Goal: Task Accomplishment & Management: Complete application form

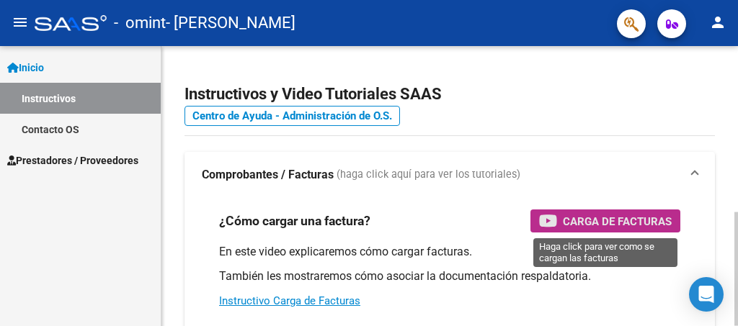
click at [616, 228] on span "Carga de Facturas" at bounding box center [617, 222] width 109 height 18
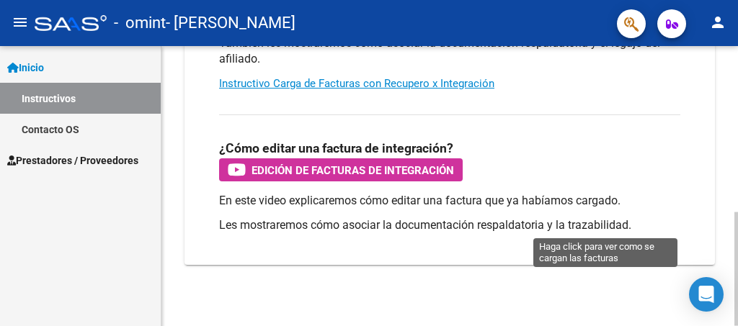
scroll to position [408, 0]
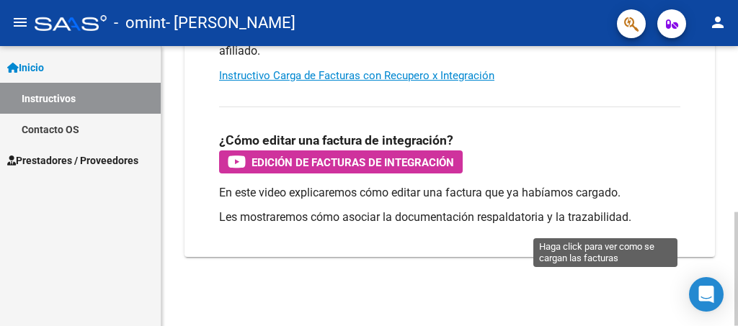
click at [737, 239] on div at bounding box center [736, 270] width 4 height 114
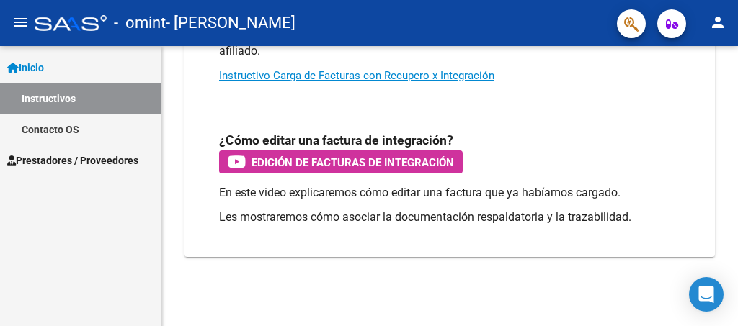
click at [107, 161] on span "Prestadores / Proveedores" at bounding box center [72, 161] width 131 height 16
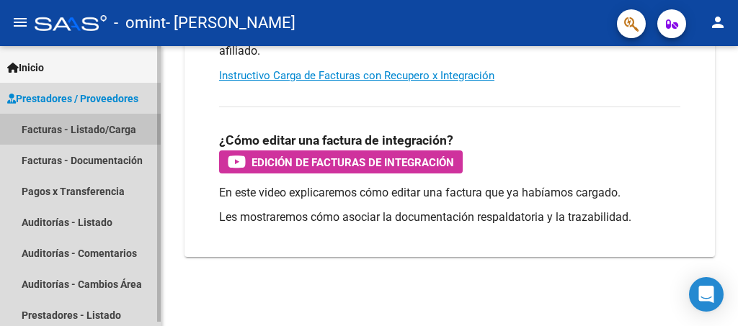
click at [106, 121] on link "Facturas - Listado/Carga" at bounding box center [80, 129] width 161 height 31
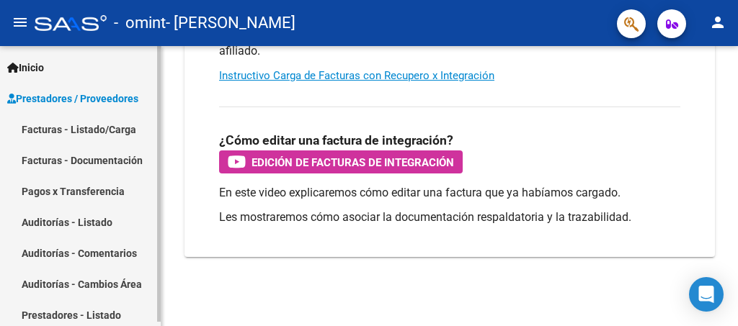
click at [125, 126] on link "Facturas - Listado/Carga" at bounding box center [80, 129] width 161 height 31
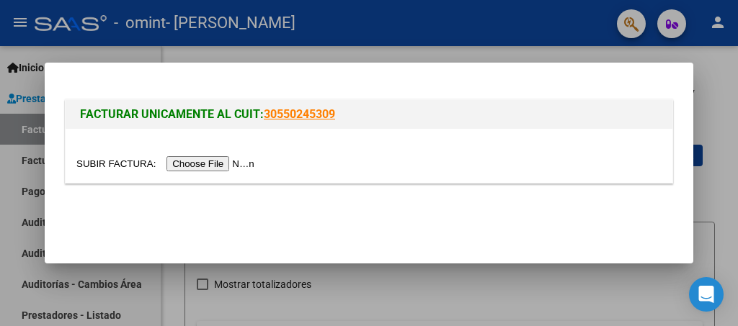
click at [199, 163] on input "file" at bounding box center [167, 163] width 182 height 15
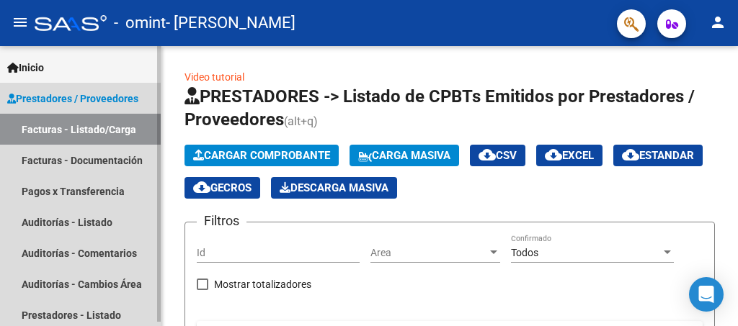
click at [84, 130] on link "Facturas - Listado/Carga" at bounding box center [80, 129] width 161 height 31
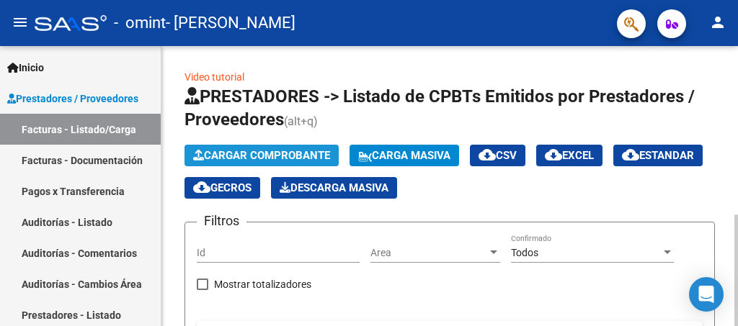
click at [215, 156] on span "Cargar Comprobante" at bounding box center [261, 155] width 137 height 13
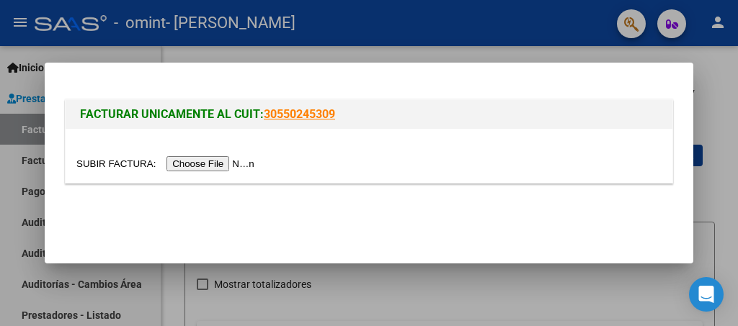
click at [215, 162] on input "file" at bounding box center [167, 163] width 182 height 15
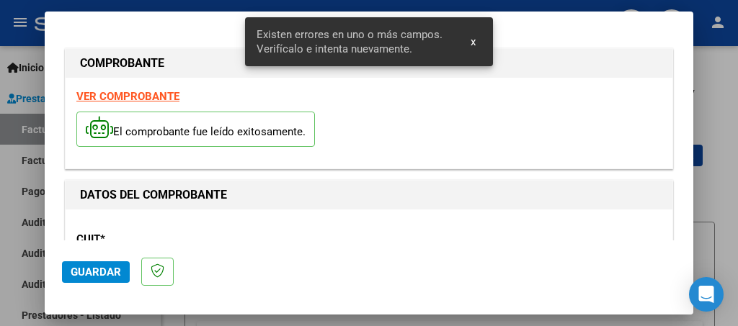
scroll to position [396, 0]
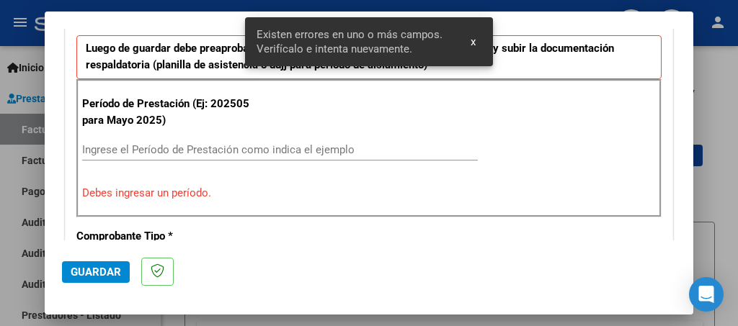
click at [470, 41] on button "x" at bounding box center [473, 42] width 28 height 26
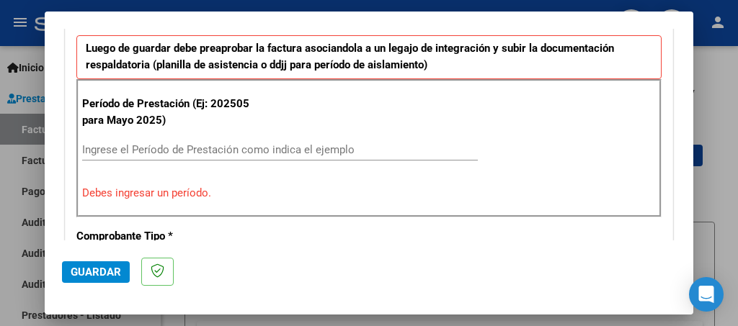
click at [115, 147] on input "Ingrese el Período de Prestación como indica el ejemplo" at bounding box center [280, 149] width 396 height 13
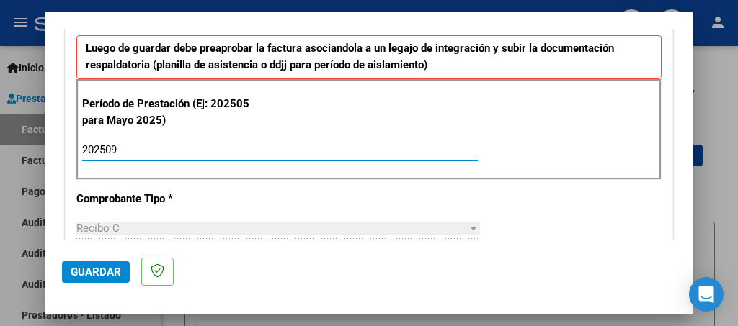
type input "202509"
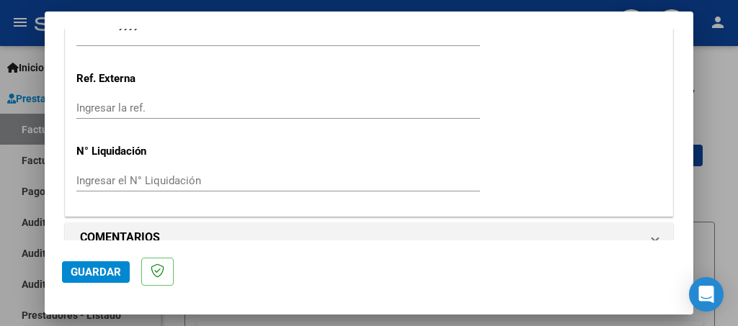
scroll to position [1082, 0]
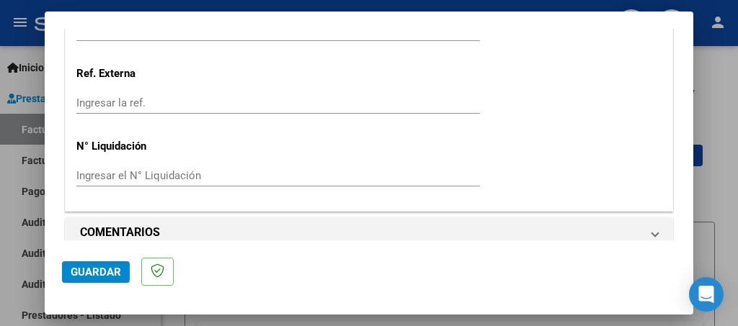
click at [86, 275] on span "Guardar" at bounding box center [96, 272] width 50 height 13
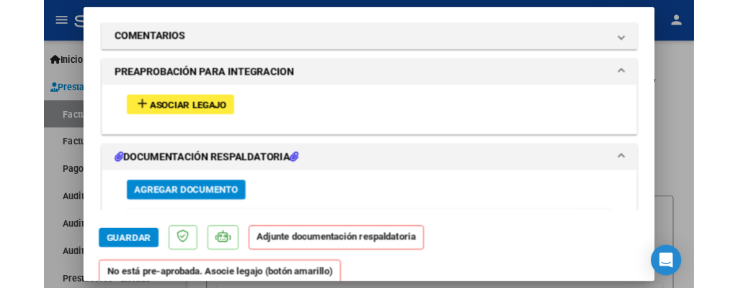
scroll to position [1276, 0]
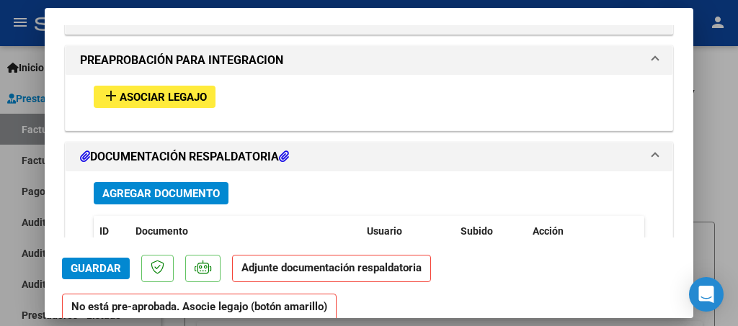
click at [205, 187] on span "Agregar Documento" at bounding box center [160, 193] width 117 height 13
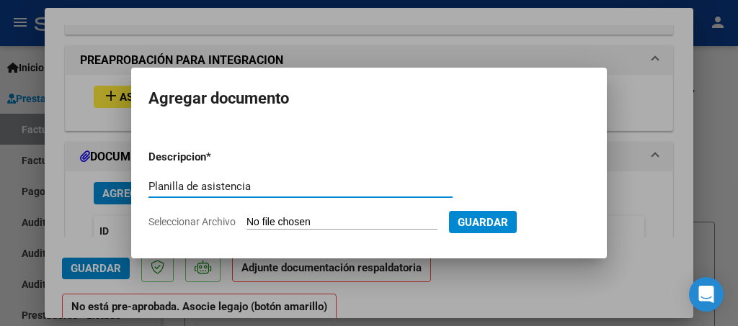
type input "Planilla de asistencia"
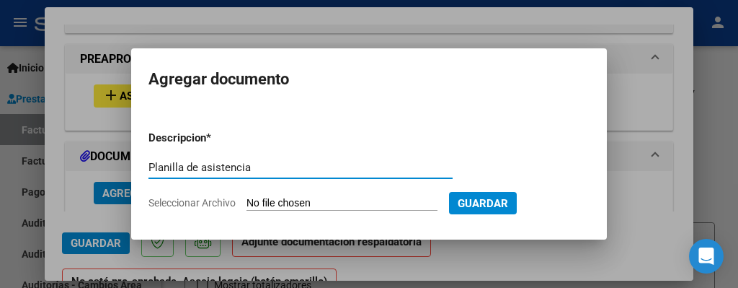
click at [228, 196] on app-file-uploader "Seleccionar Archivo" at bounding box center [298, 202] width 301 height 13
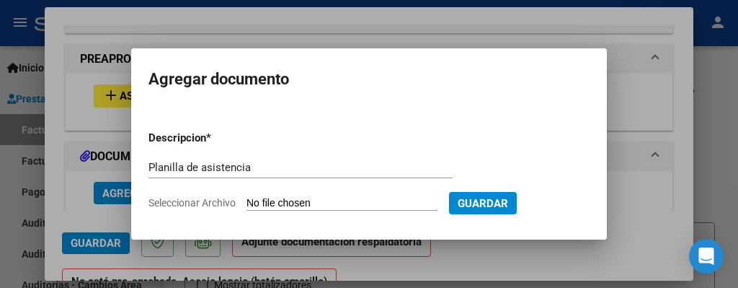
click at [254, 202] on input "Seleccionar Archivo" at bounding box center [341, 204] width 191 height 14
type input "C:\fakepath\septiembre.jpg"
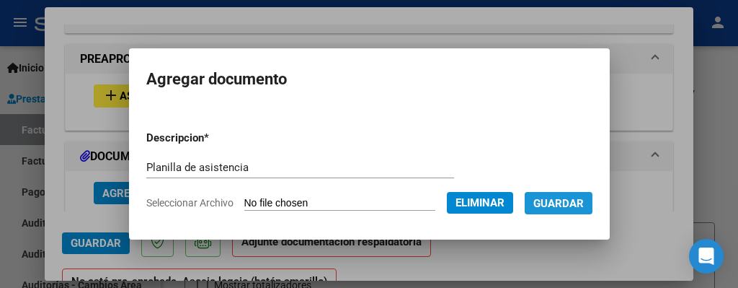
click at [569, 208] on span "Guardar" at bounding box center [558, 203] width 50 height 13
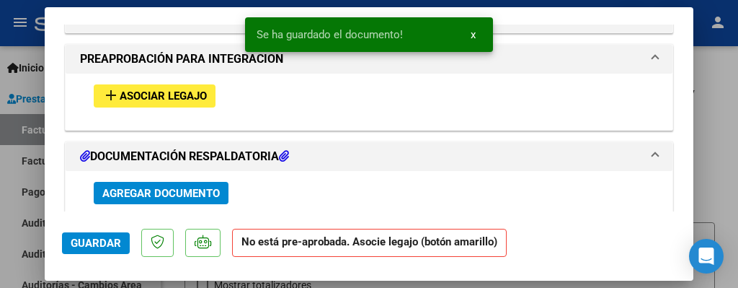
scroll to position [5, 0]
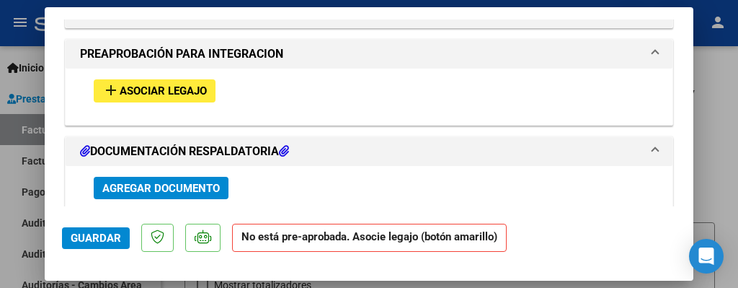
click at [82, 237] on span "Guardar" at bounding box center [96, 237] width 50 height 13
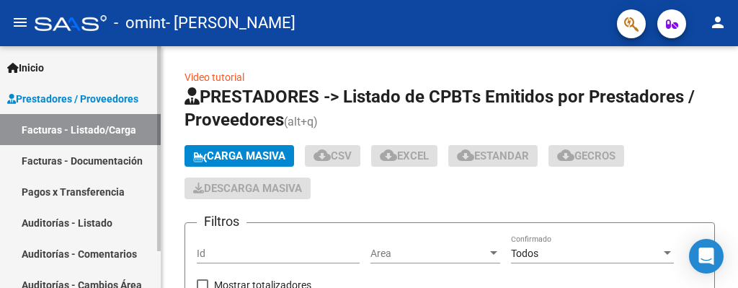
click at [61, 128] on link "Facturas - Listado/Carga" at bounding box center [80, 129] width 161 height 31
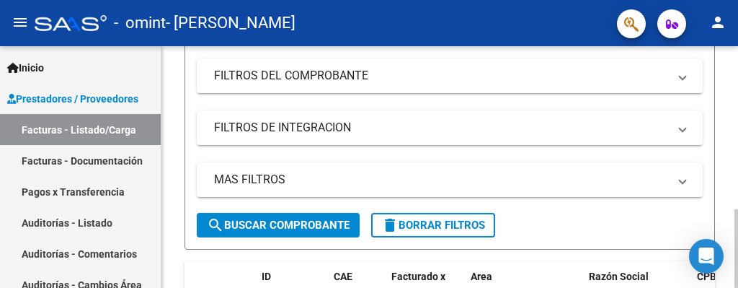
scroll to position [247, 0]
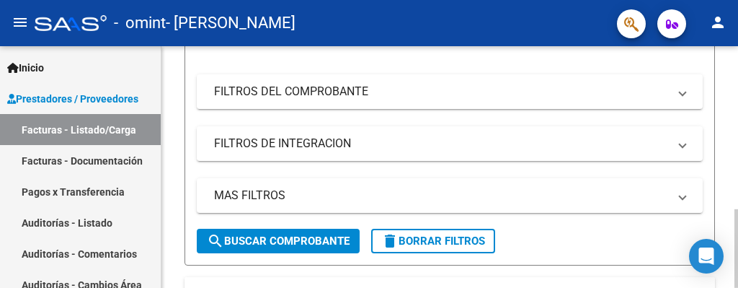
click at [736, 209] on div at bounding box center [736, 248] width 4 height 79
click at [688, 99] on mat-expansion-panel-header "FILTROS DEL COMPROBANTE" at bounding box center [450, 91] width 506 height 35
